Goal: Register for event/course

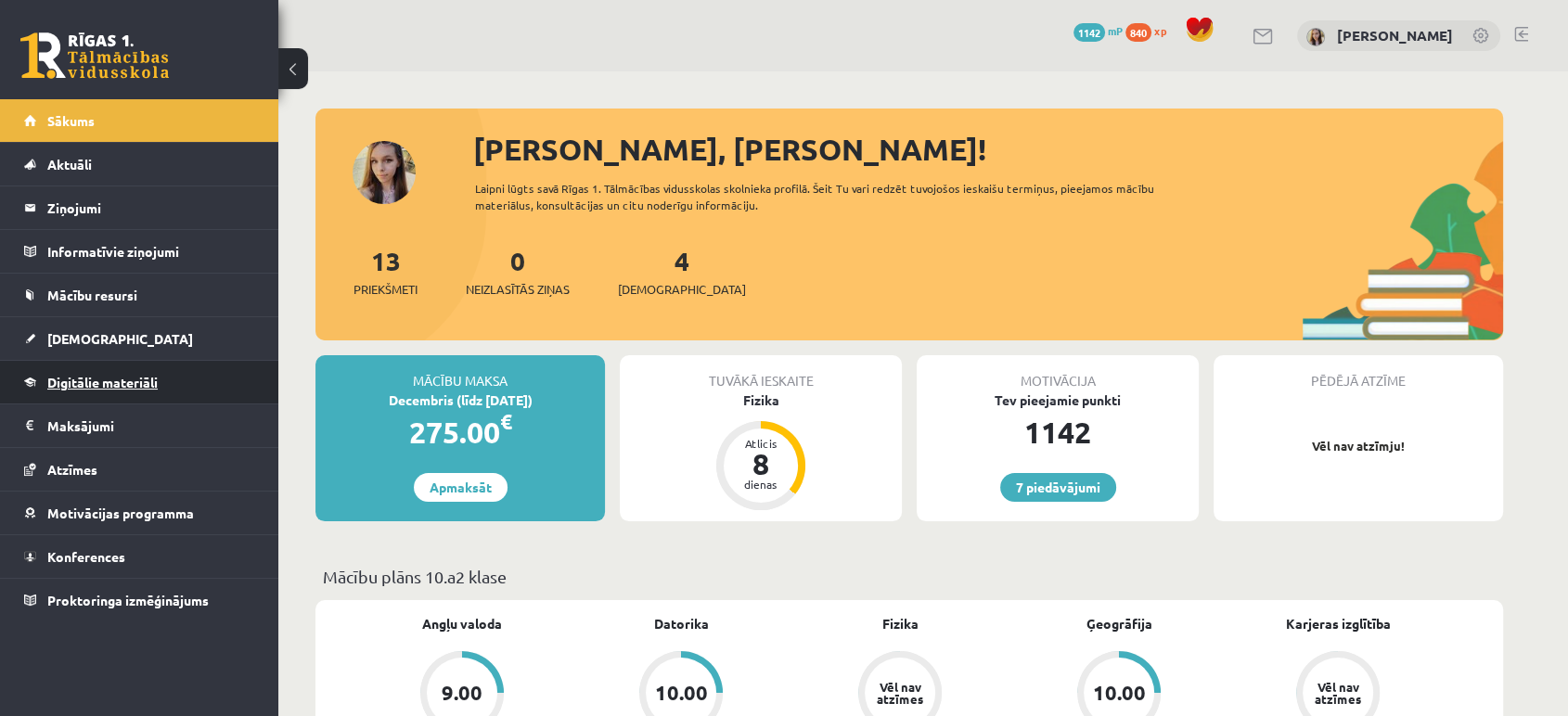
click at [113, 378] on span "Digitālie materiāli" at bounding box center [102, 382] width 111 height 17
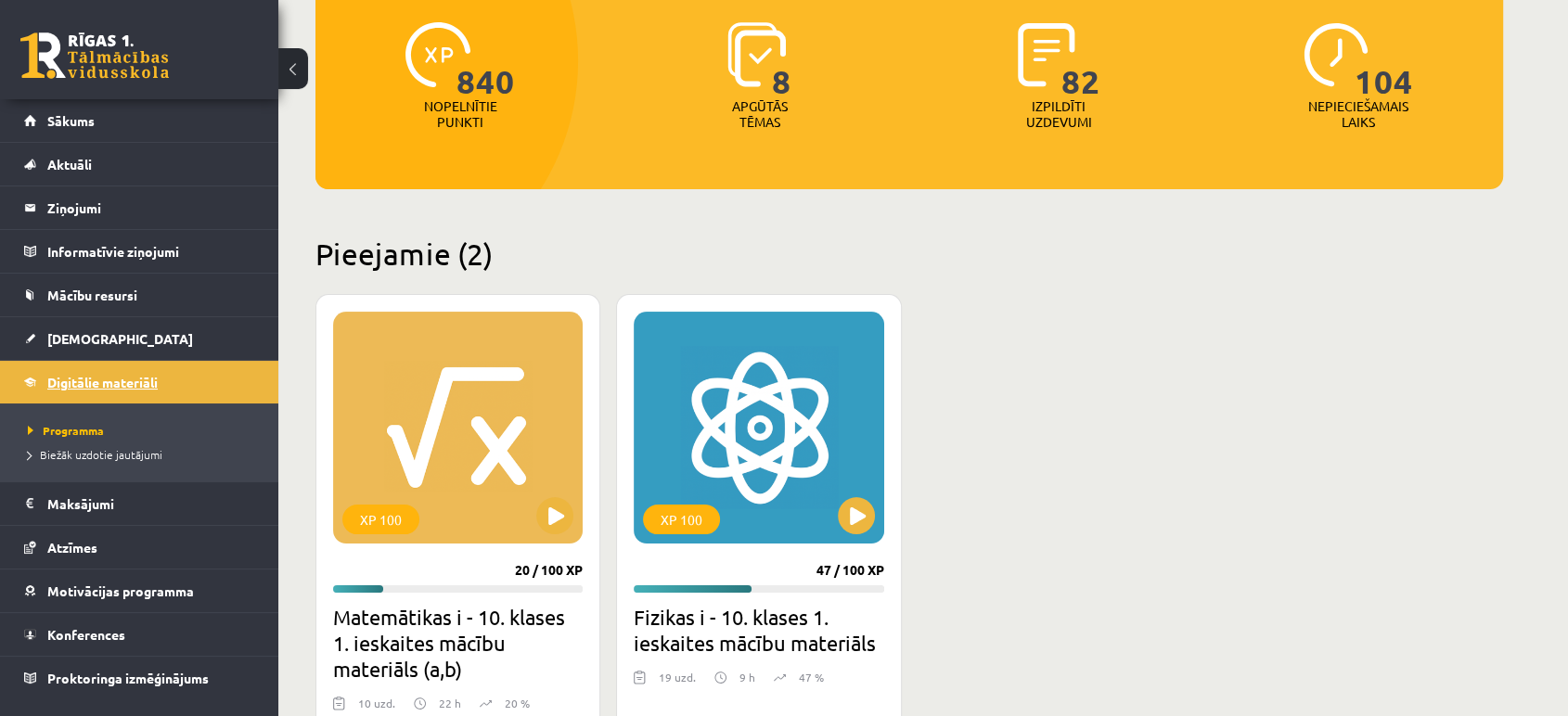
scroll to position [237, 0]
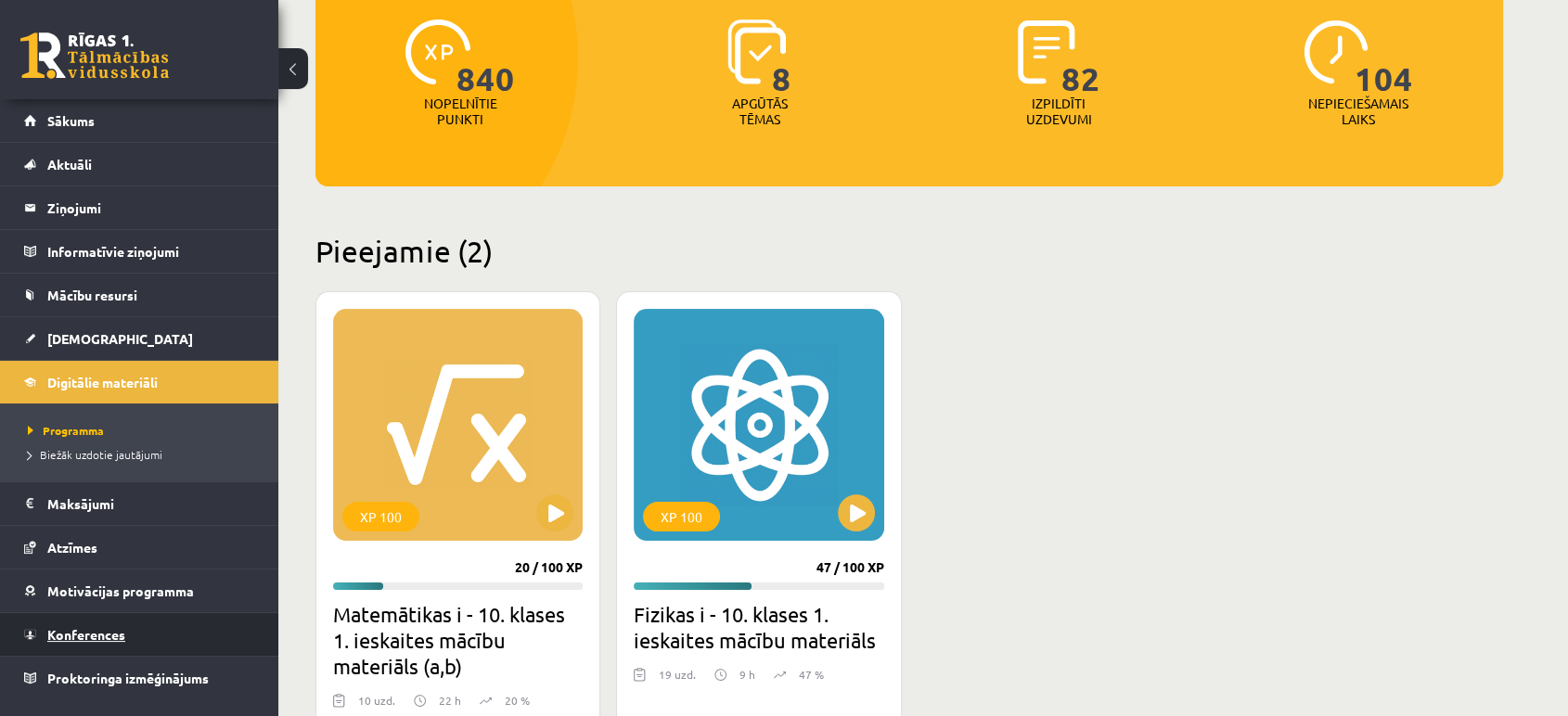
click at [113, 637] on span "Konferences" at bounding box center [85, 635] width 77 height 17
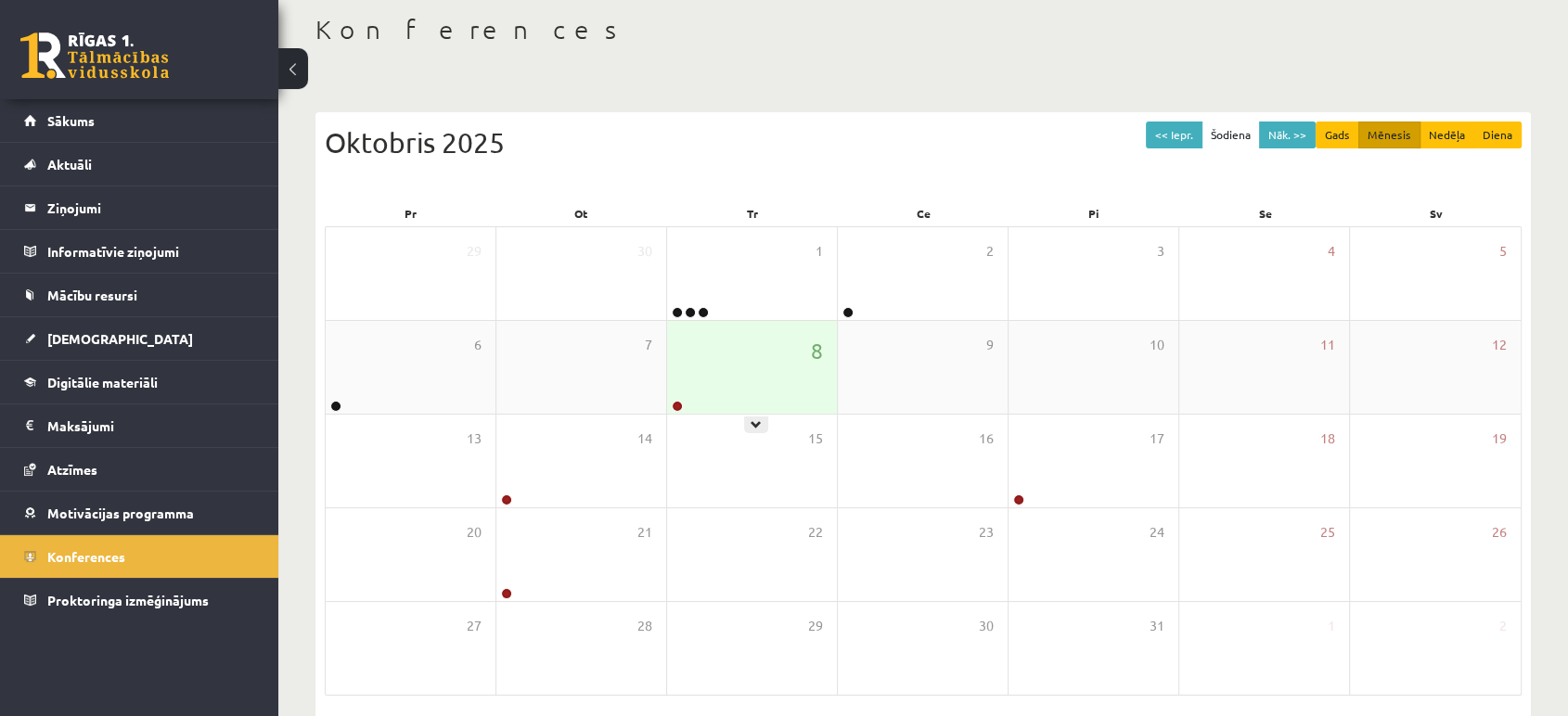
scroll to position [96, 0]
click at [539, 190] on div "<< Iepr. Šodiena Nāk. >> Gads Mēnesis Nedēļa Diena Oktobris 2025" at bounding box center [923, 159] width 1196 height 78
click at [766, 355] on div "8" at bounding box center [751, 365] width 170 height 93
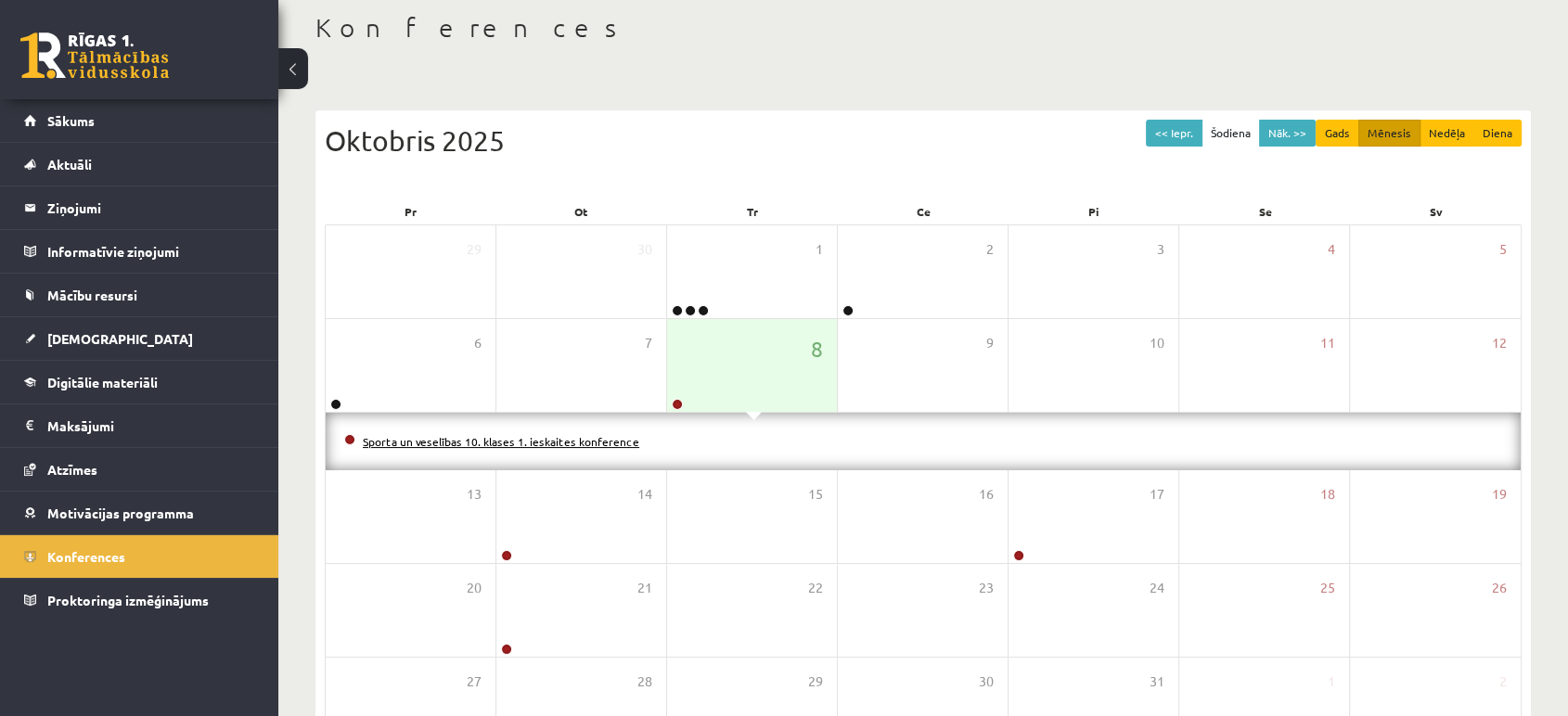
click at [604, 438] on link "Sporta un veselības 10. klases 1. ieskaites konference" at bounding box center [501, 441] width 277 height 15
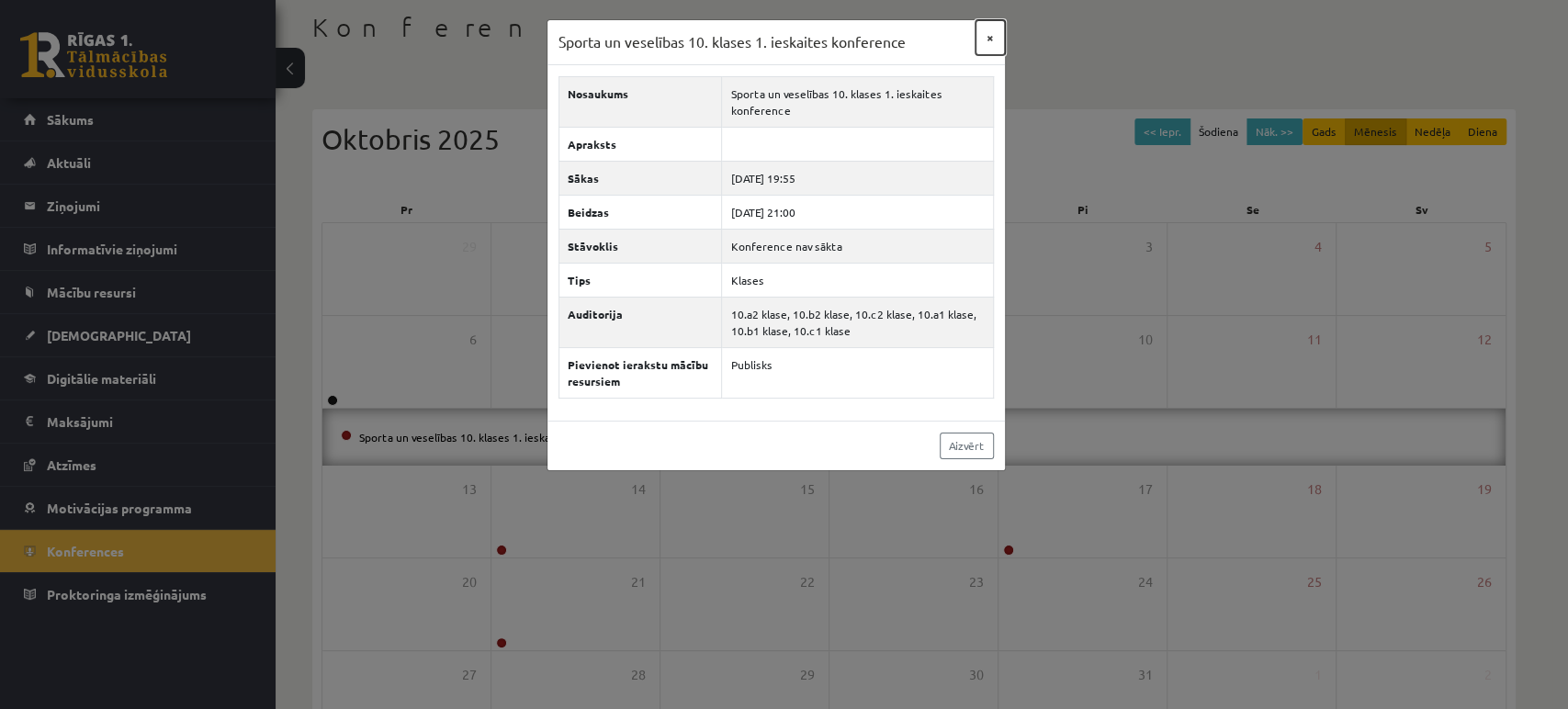
click at [989, 34] on button "×" at bounding box center [990, 38] width 29 height 35
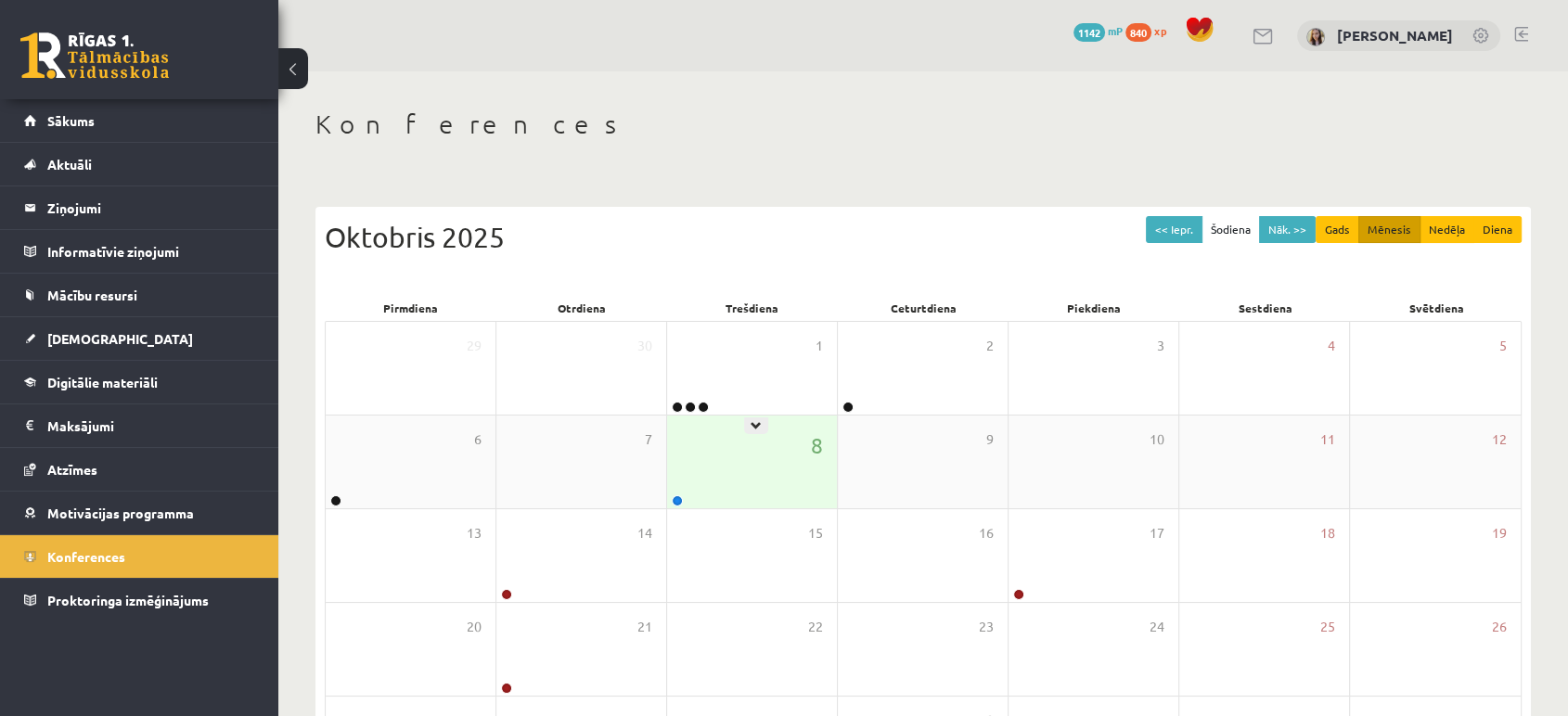
click at [728, 460] on div "8" at bounding box center [751, 462] width 170 height 93
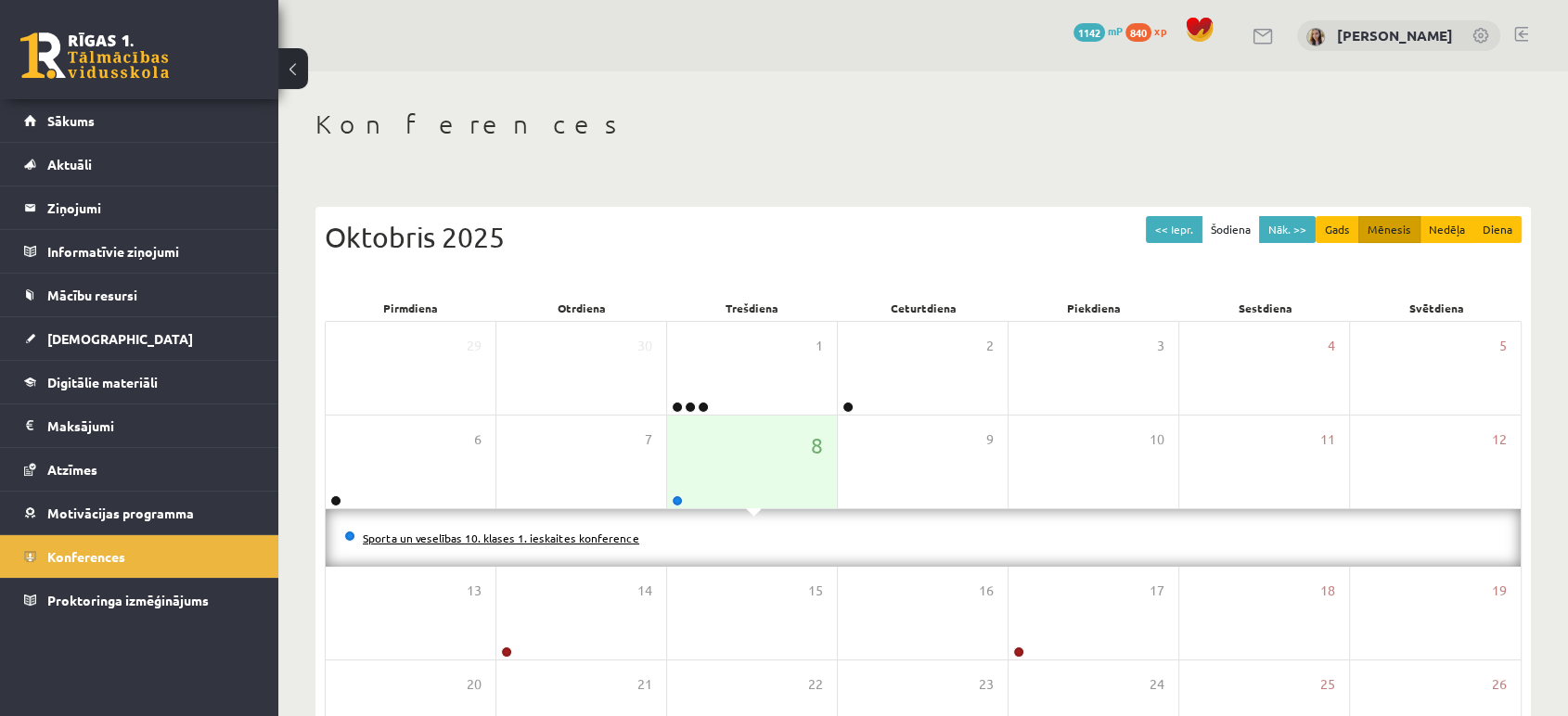
click at [596, 532] on link "Sporta un veselības 10. klases 1. ieskaites konference" at bounding box center [501, 537] width 277 height 15
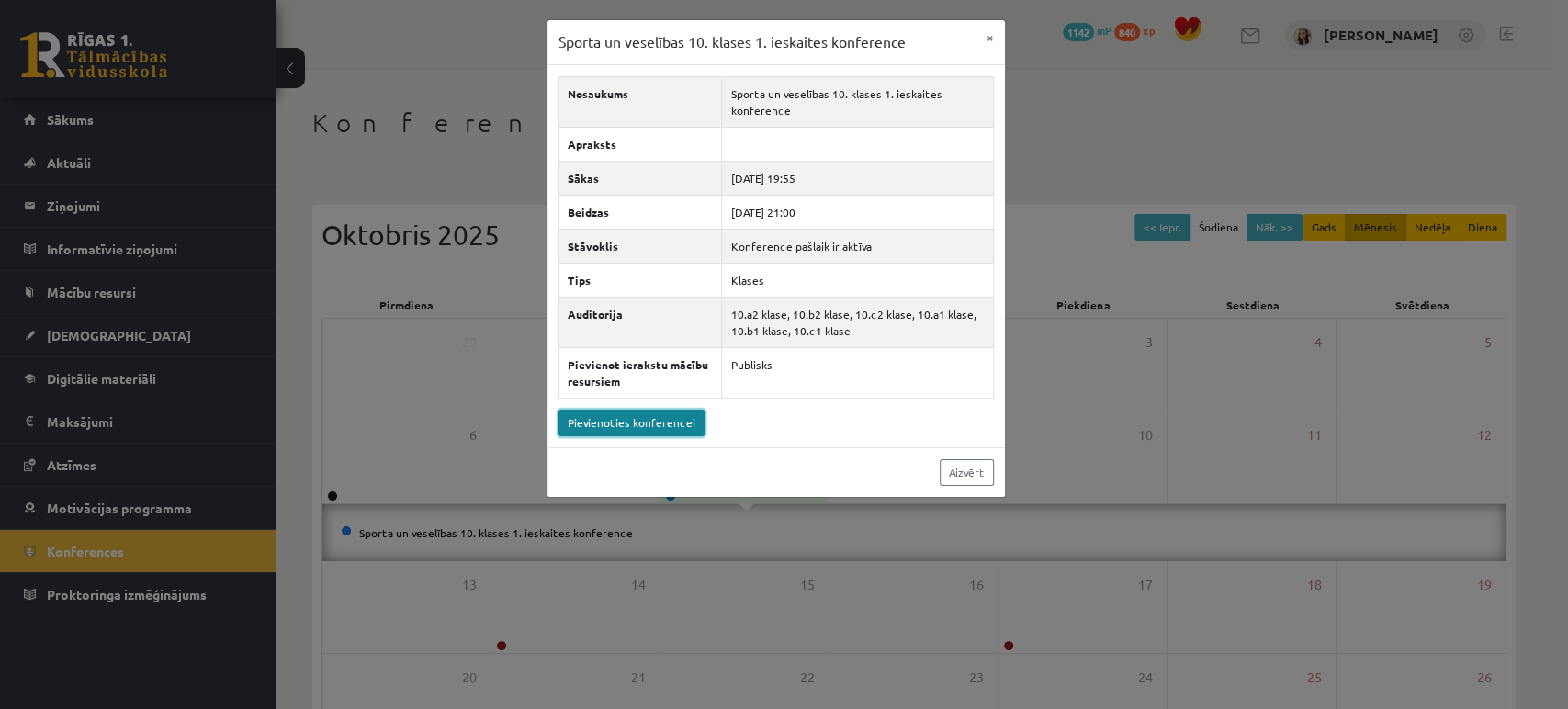
click at [660, 411] on link "Pievienoties konferencei" at bounding box center [631, 422] width 146 height 26
click at [136, 297] on div "Sporta un veselības 10. klases 1. ieskaites konference × Nosaukums Sporta un ve…" at bounding box center [784, 354] width 1568 height 709
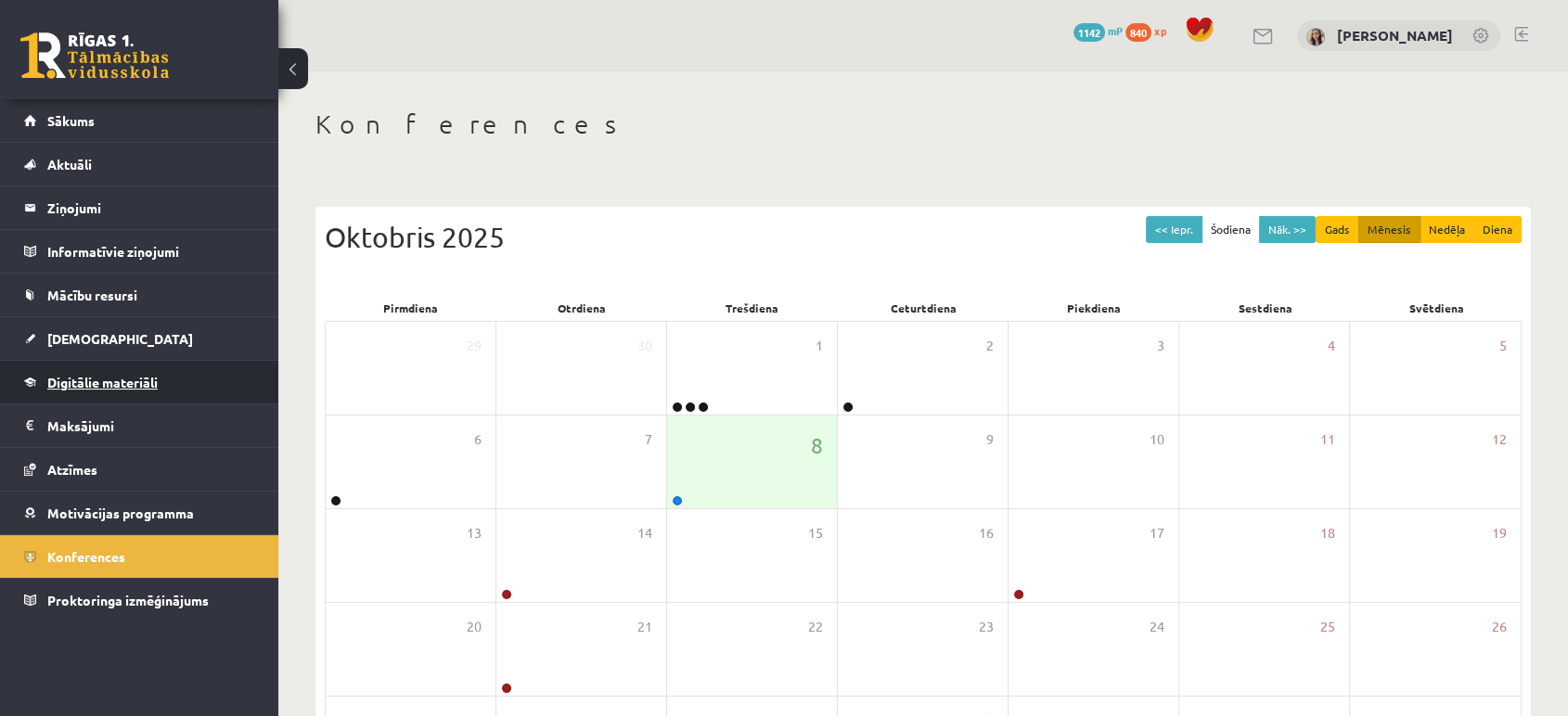
click at [100, 382] on span "Digitālie materiāli" at bounding box center [102, 382] width 111 height 17
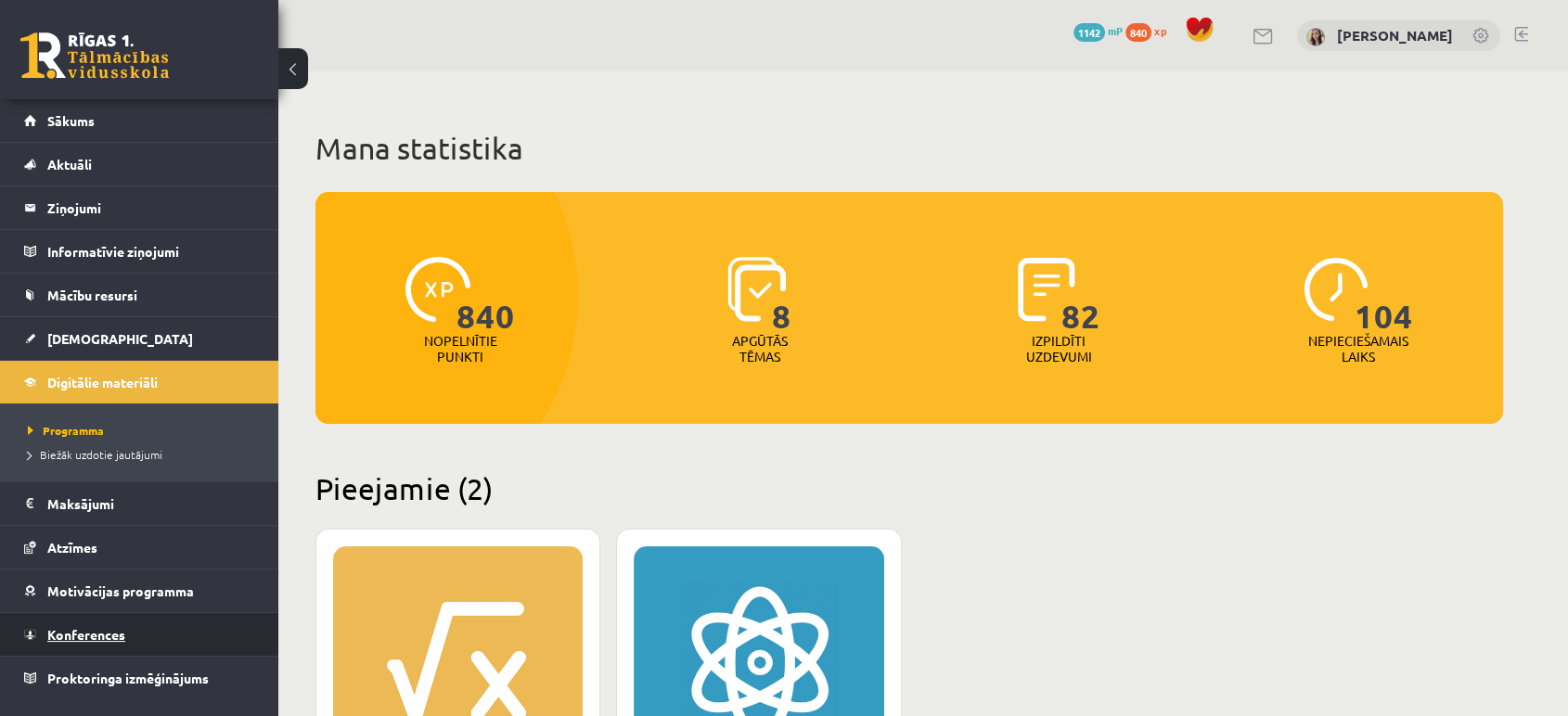
click at [111, 628] on span "Konferences" at bounding box center [85, 635] width 77 height 17
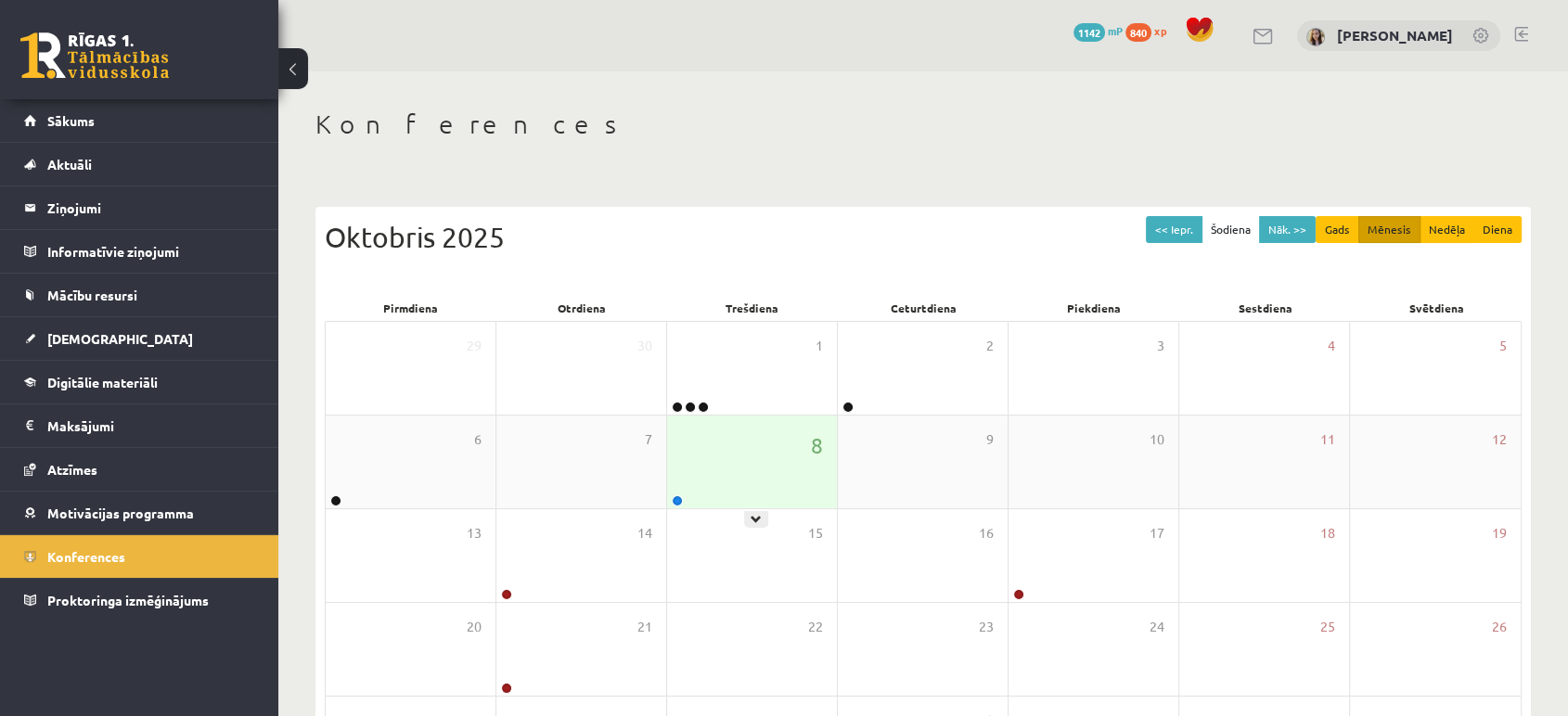
click at [677, 484] on div "8" at bounding box center [751, 462] width 170 height 93
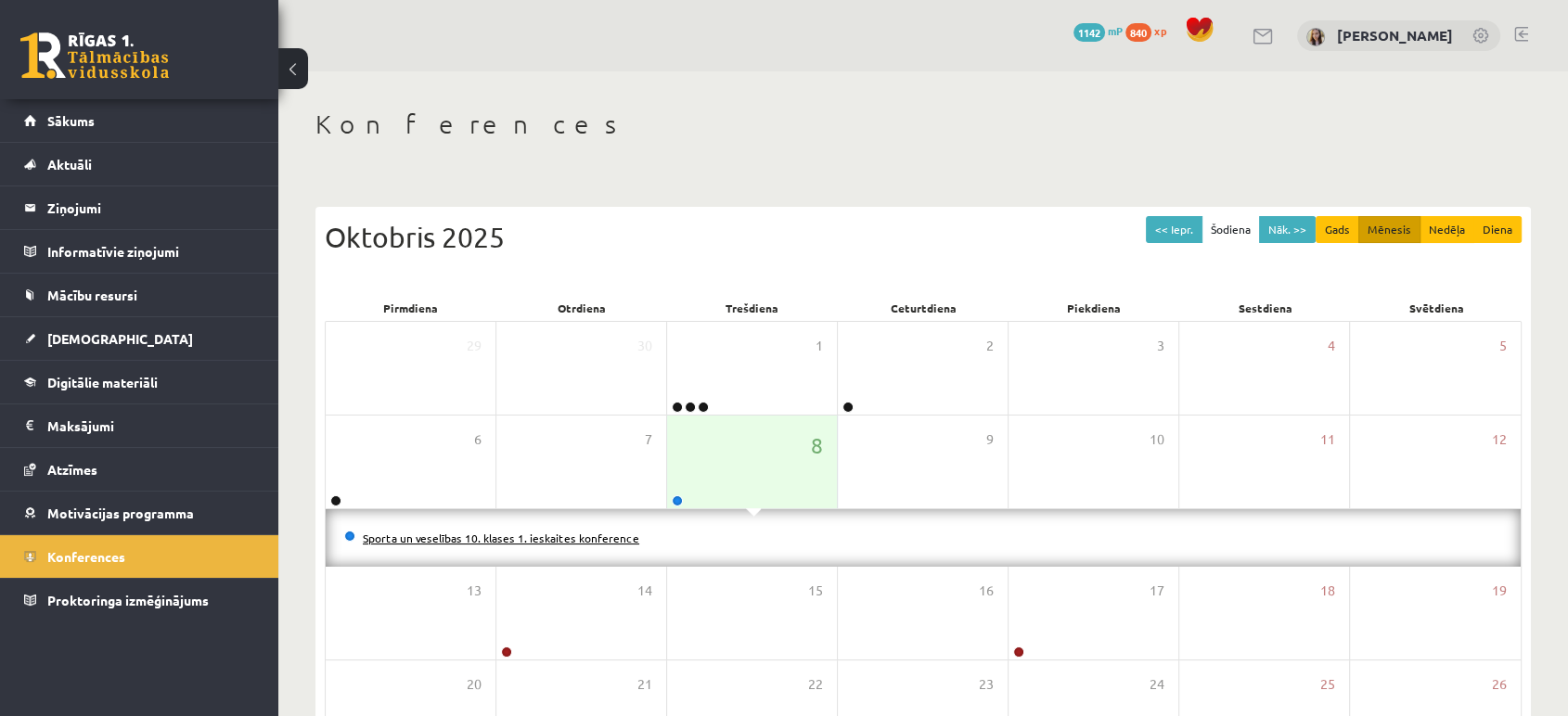
click at [595, 537] on link "Sporta un veselības 10. klases 1. ieskaites konference" at bounding box center [501, 537] width 277 height 15
